Goal: Information Seeking & Learning: Learn about a topic

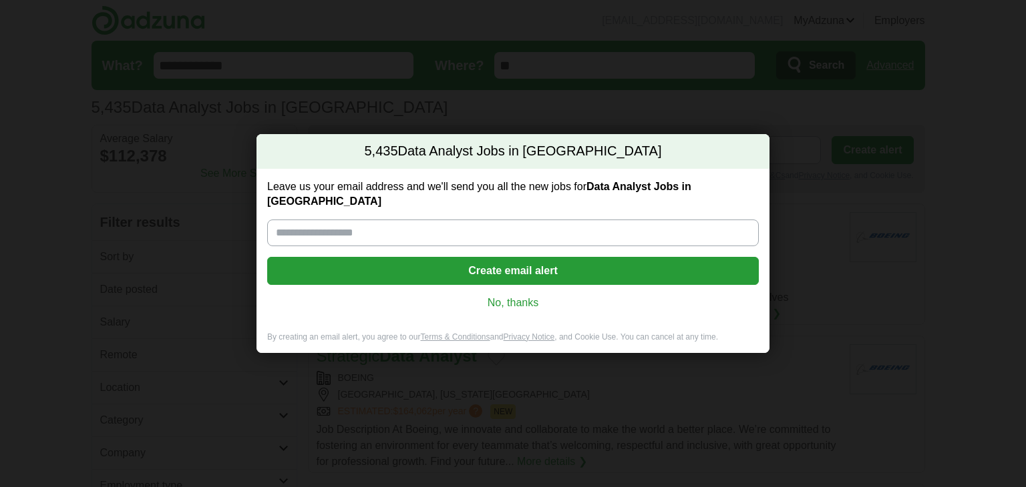
click at [525, 296] on link "No, thanks" at bounding box center [513, 303] width 470 height 15
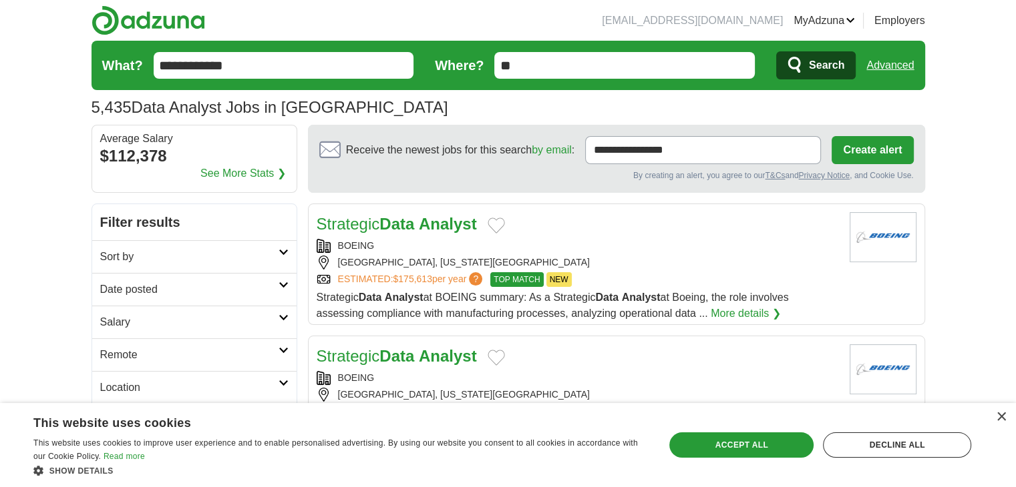
click at [881, 68] on link "Advanced" at bounding box center [889, 65] width 47 height 27
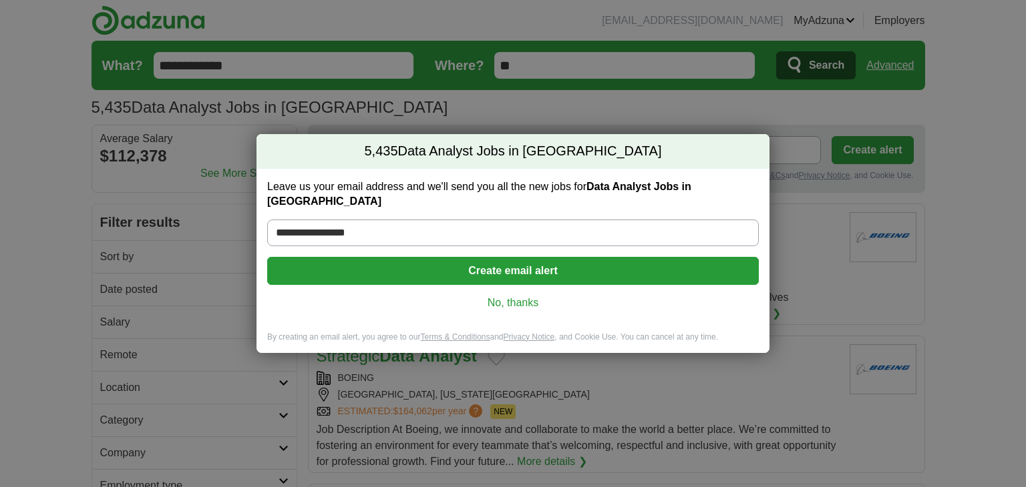
click at [510, 296] on link "No, thanks" at bounding box center [513, 303] width 470 height 15
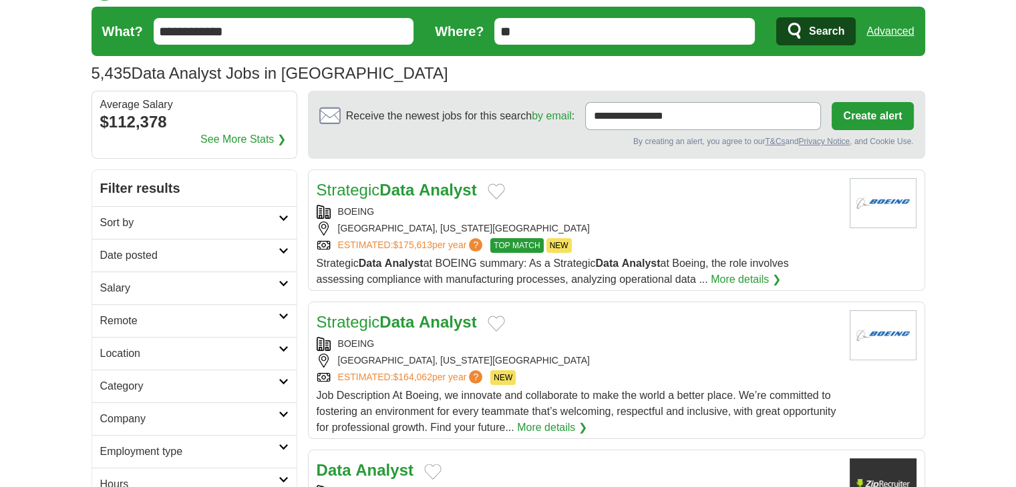
scroll to position [35, 0]
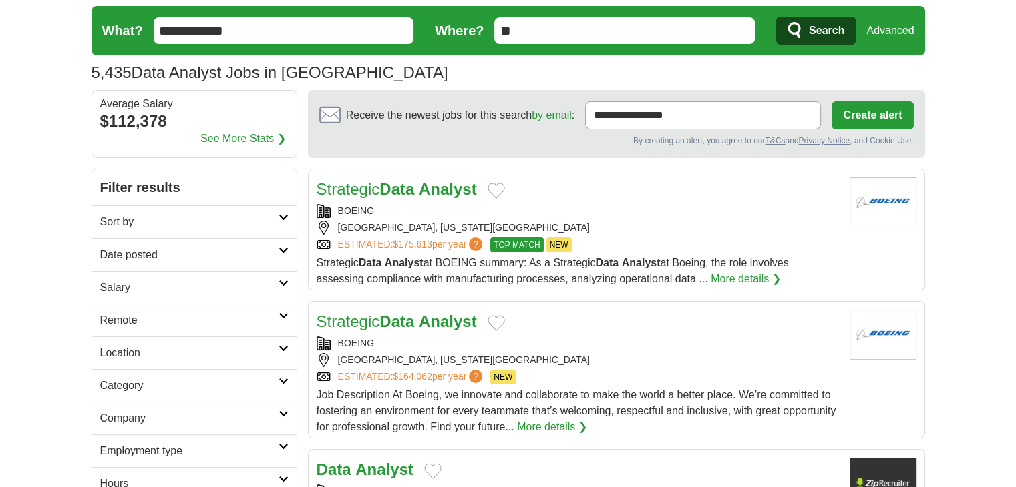
click at [290, 250] on link "Date posted" at bounding box center [194, 254] width 204 height 33
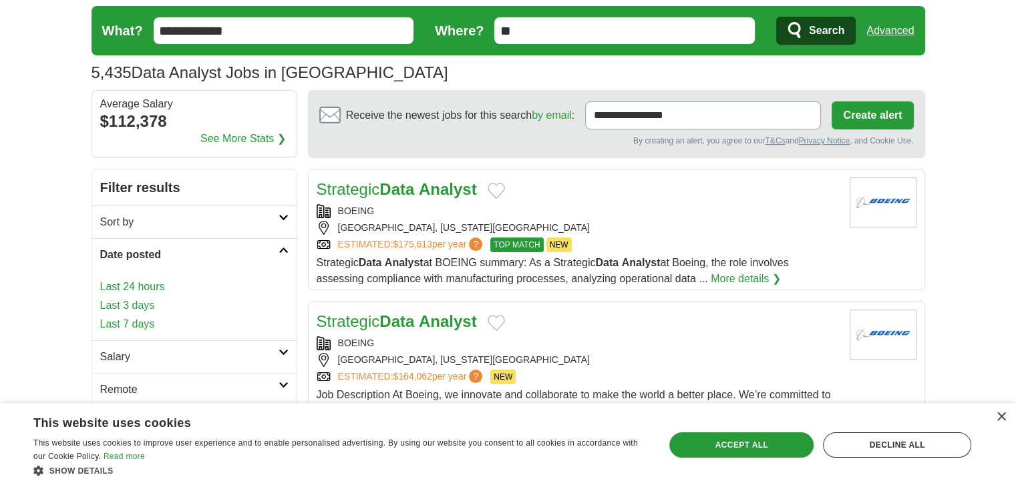
click at [149, 287] on link "Last 24 hours" at bounding box center [194, 287] width 188 height 16
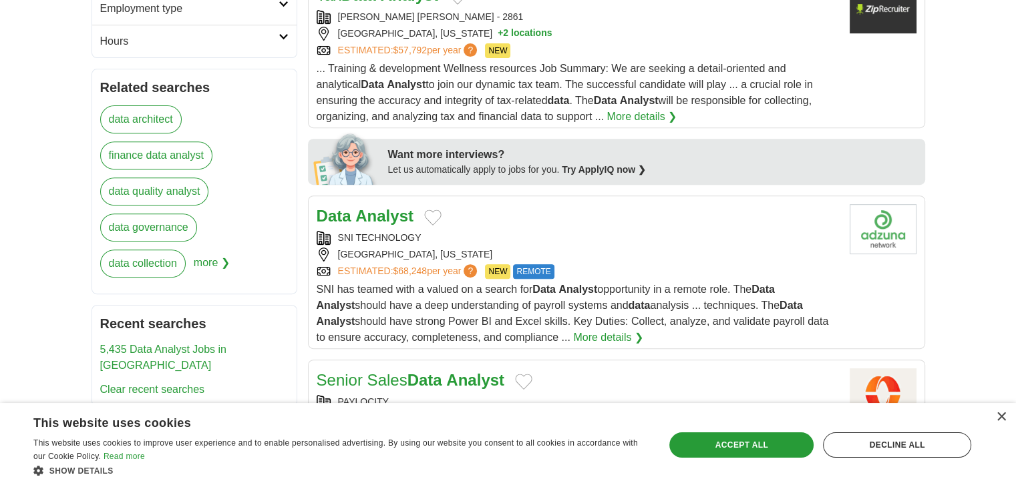
scroll to position [513, 0]
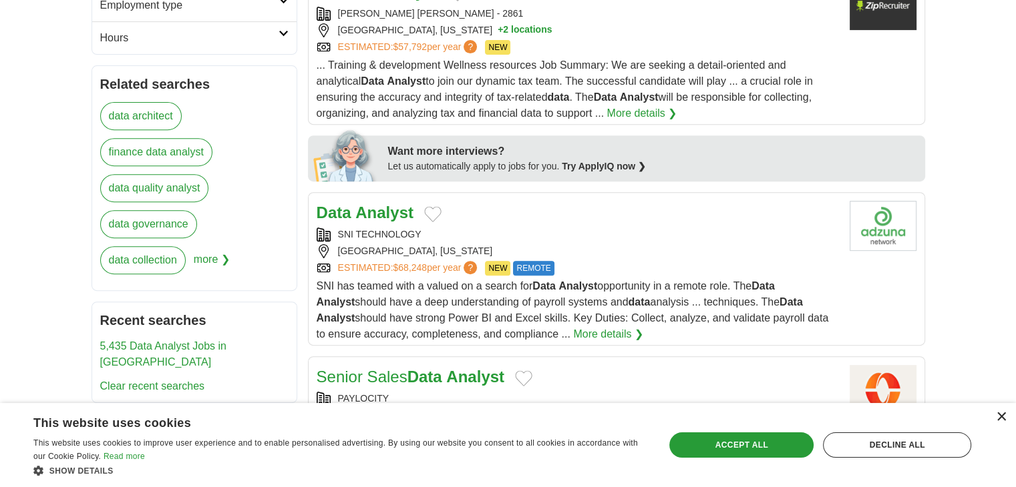
click at [1002, 417] on div "×" at bounding box center [1001, 418] width 10 height 10
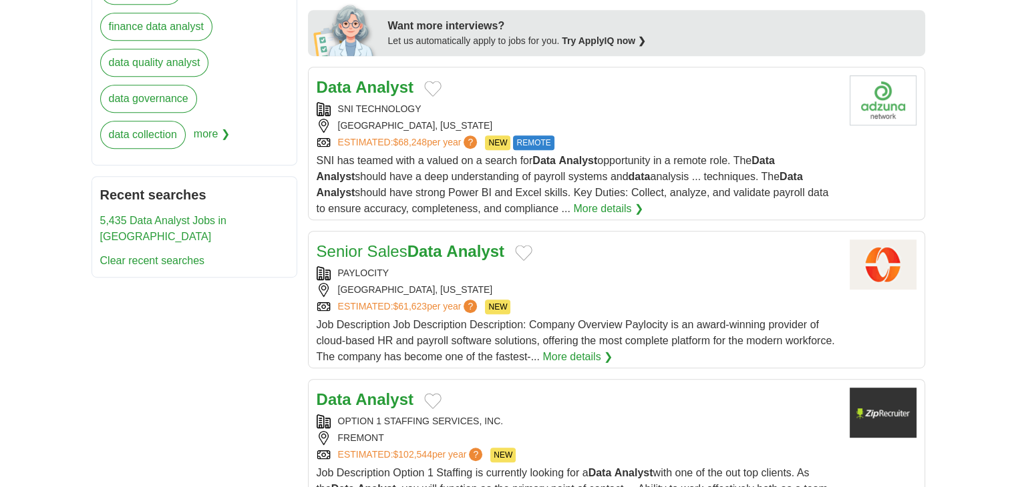
scroll to position [638, 0]
click at [738, 248] on div "Senior Sales Data Analyst" at bounding box center [578, 252] width 522 height 24
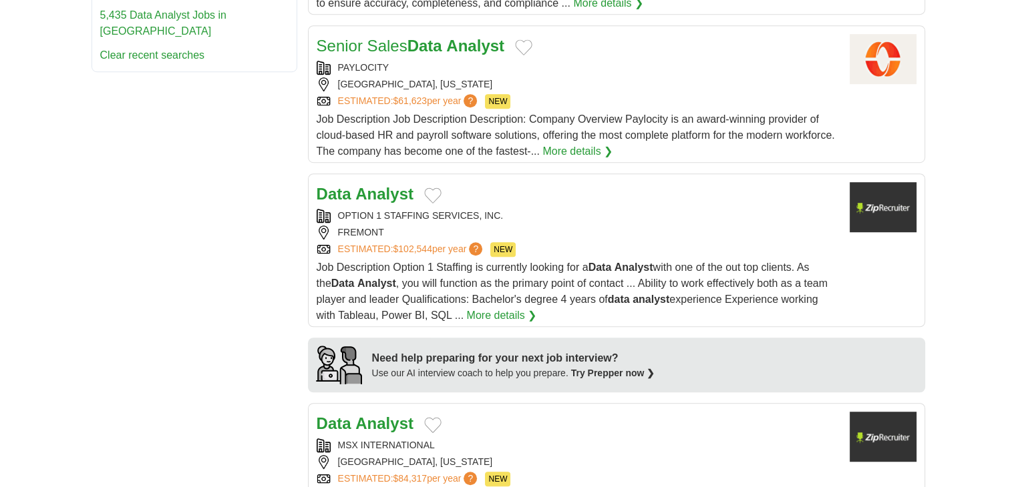
scroll to position [844, 0]
click at [487, 218] on div "OPTION 1 STAFFING SERVICES, INC." at bounding box center [578, 216] width 522 height 14
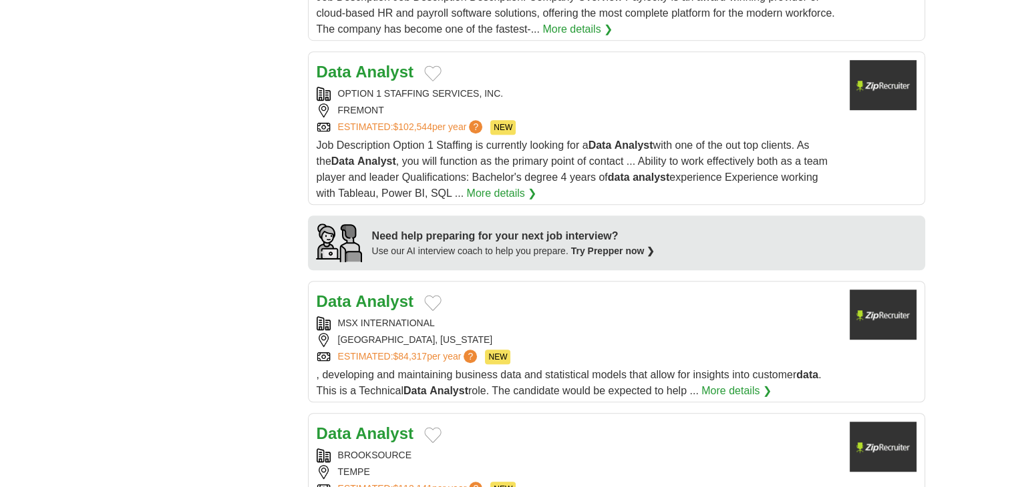
scroll to position [967, 0]
click at [478, 299] on div "Data Analyst" at bounding box center [578, 301] width 522 height 24
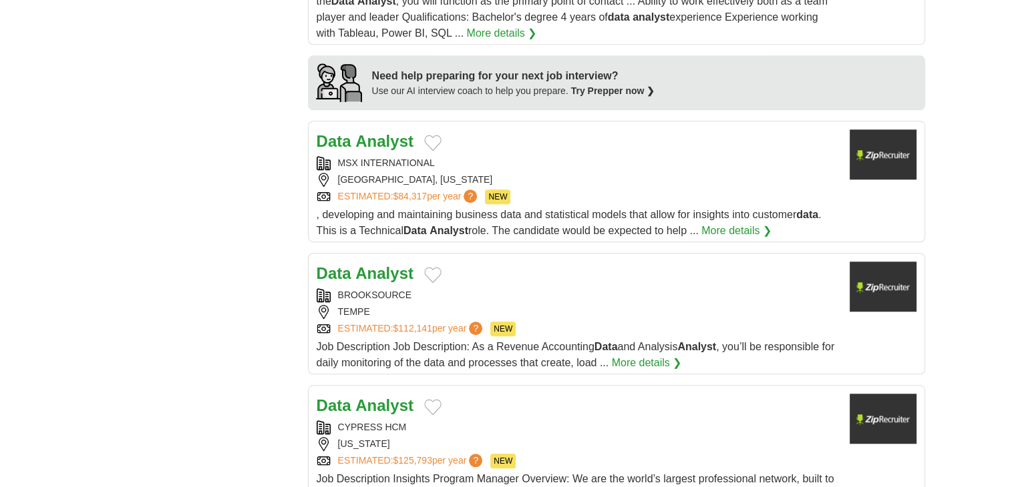
scroll to position [1177, 0]
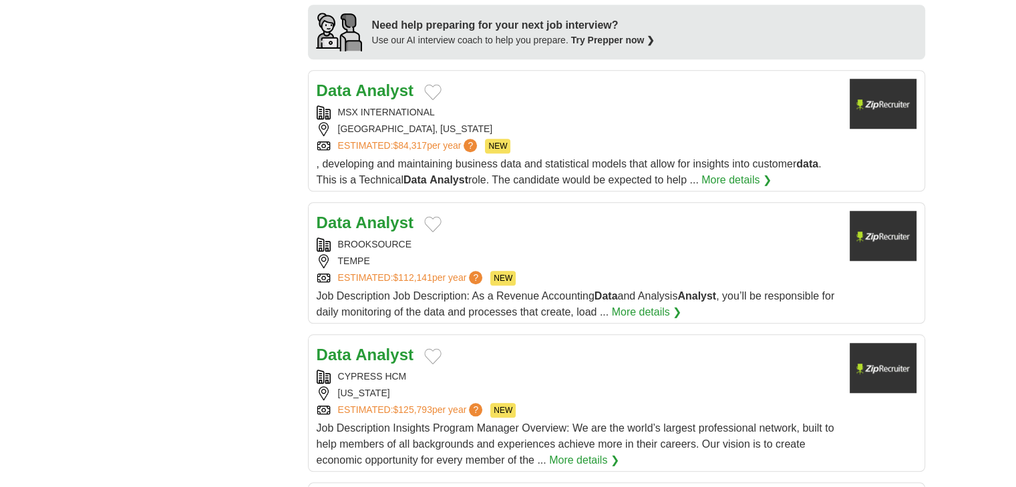
click at [491, 218] on div "Data Analyst" at bounding box center [578, 223] width 522 height 24
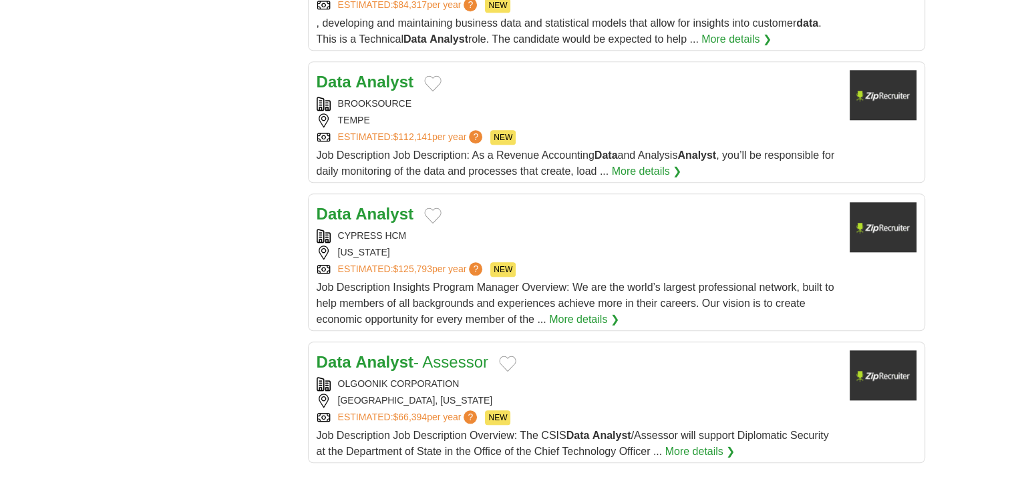
scroll to position [1320, 0]
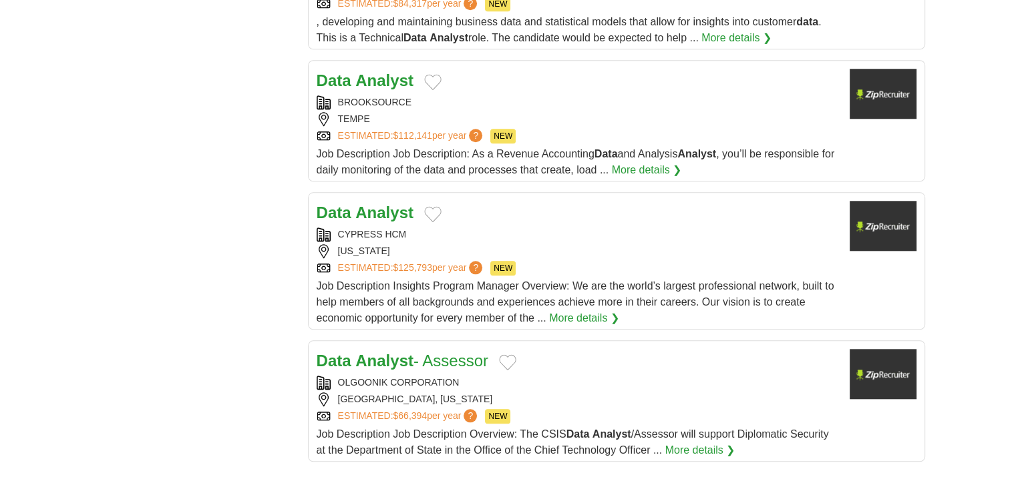
click at [433, 355] on link "Data Analyst - Assessor" at bounding box center [403, 361] width 172 height 18
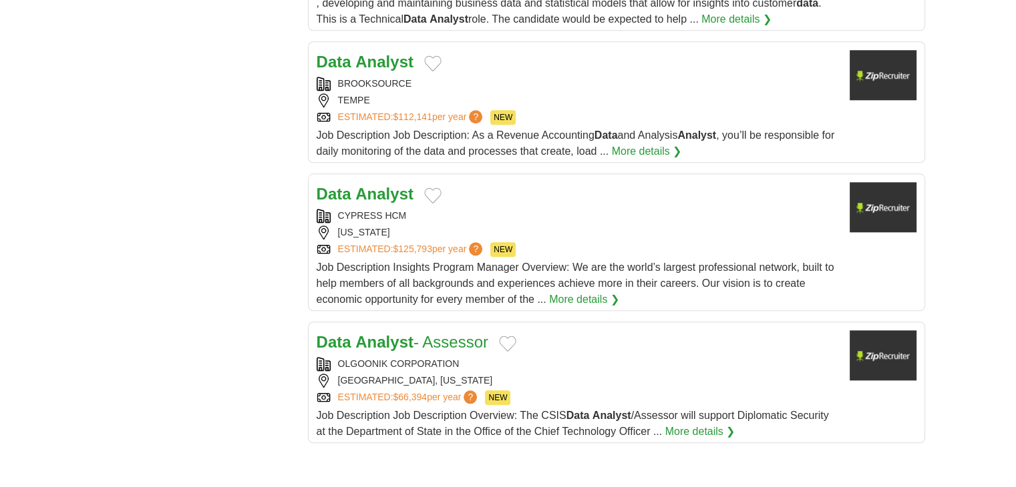
scroll to position [1303, 0]
